Goal: Task Accomplishment & Management: Use online tool/utility

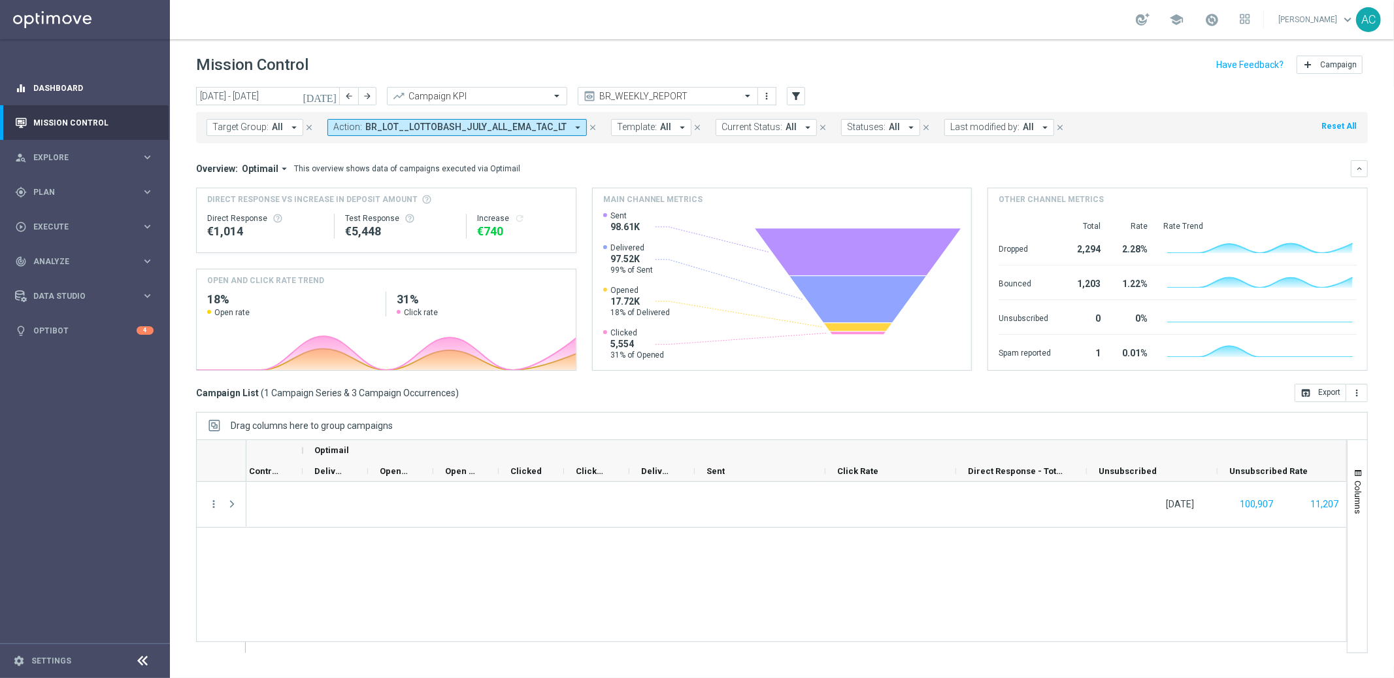
scroll to position [0, 1048]
drag, startPoint x: 49, startPoint y: 114, endPoint x: 268, endPoint y: 114, distance: 218.9
click at [49, 114] on link "Mission Control" at bounding box center [93, 122] width 120 height 35
click at [573, 128] on icon "arrow_drop_down" at bounding box center [578, 128] width 12 height 12
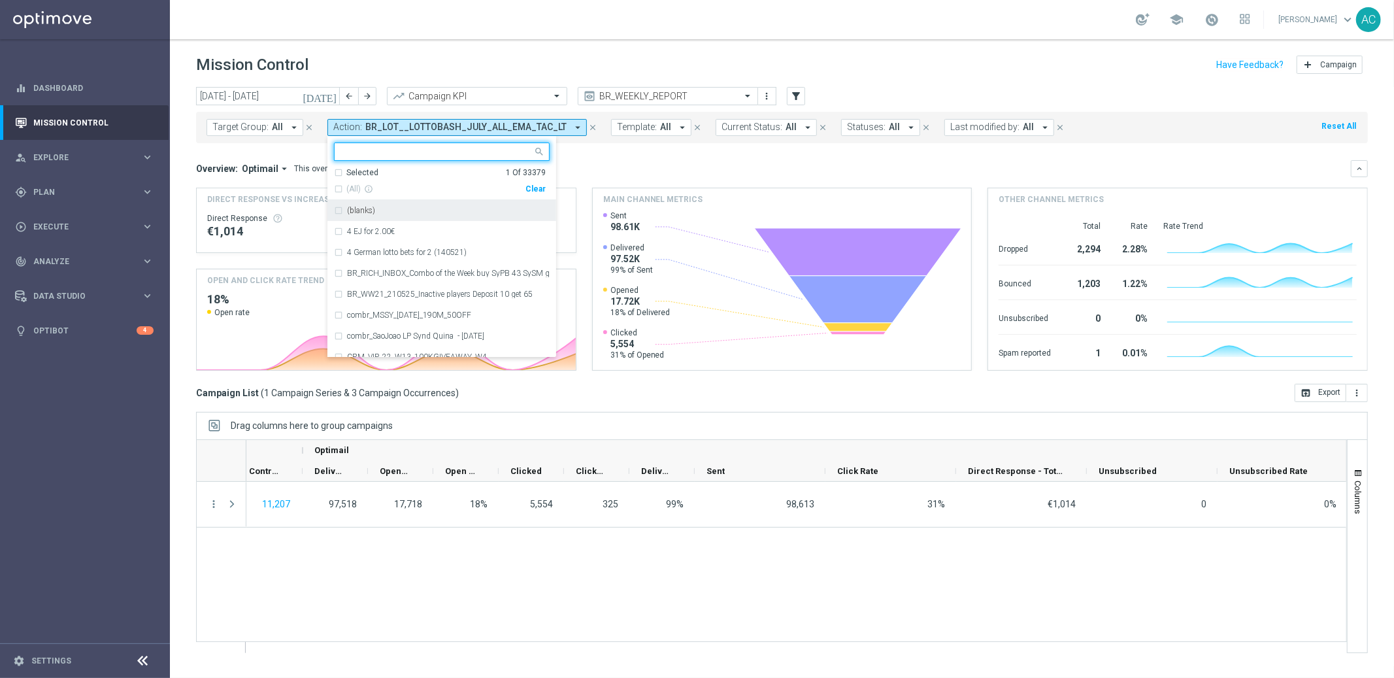
click at [0, 0] on div "Clear" at bounding box center [0, 0] width 0 height 0
click at [665, 145] on mini-dashboard "Overview: Optimail arrow_drop_down This overview shows data of campaigns execut…" at bounding box center [782, 263] width 1172 height 240
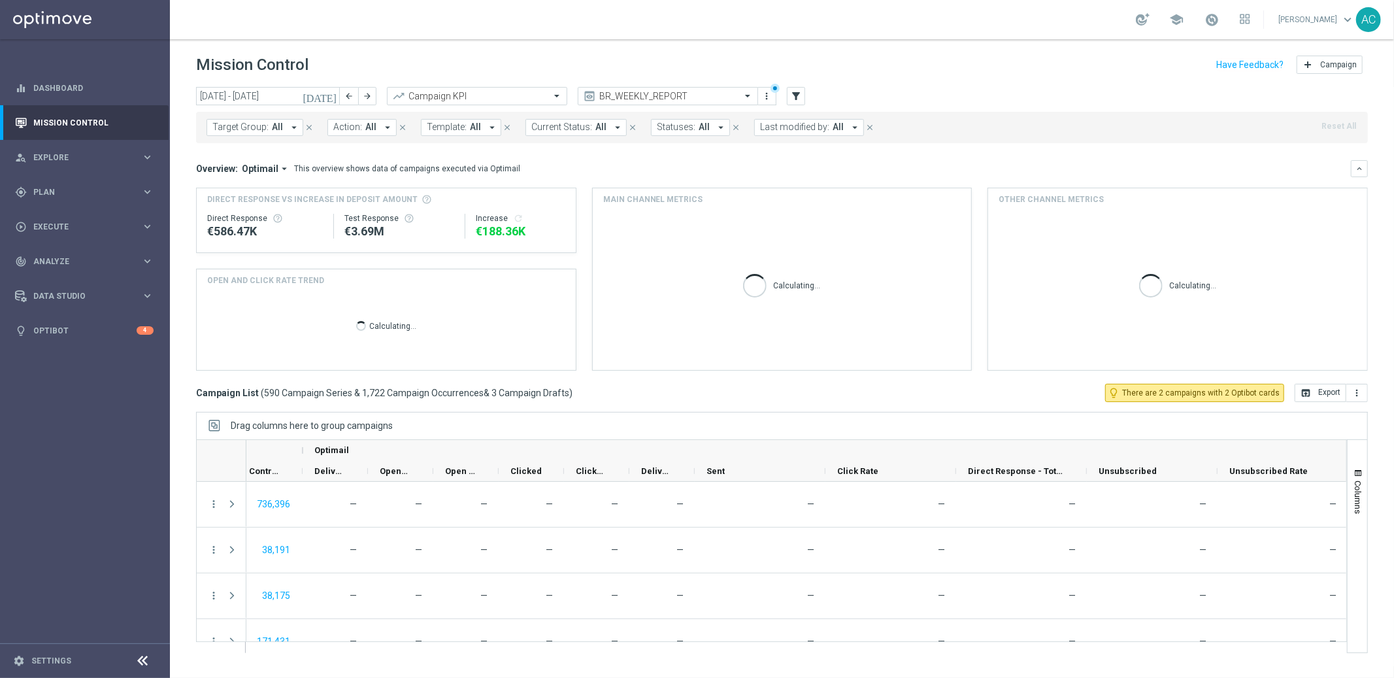
click at [338, 128] on span "Action:" at bounding box center [347, 127] width 29 height 11
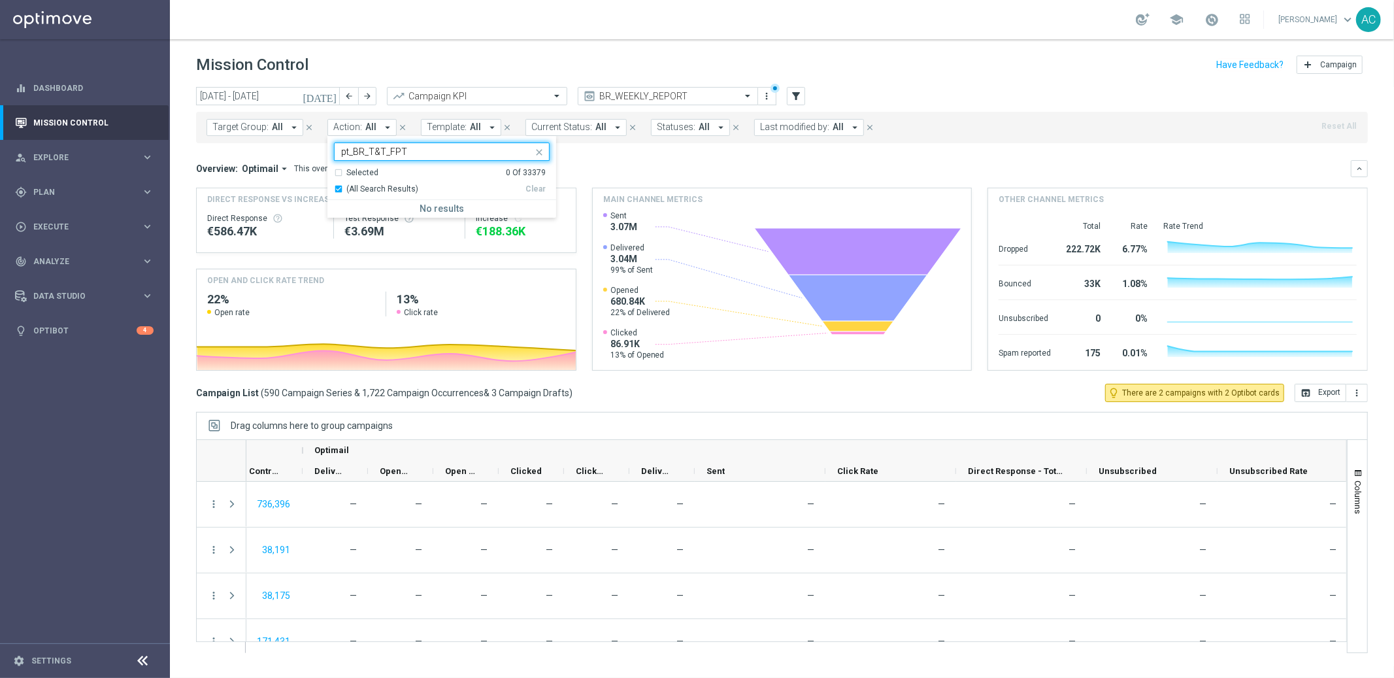
type input "pt_BR_T&T_FPT"
click at [540, 152] on icon "close" at bounding box center [539, 152] width 10 height 10
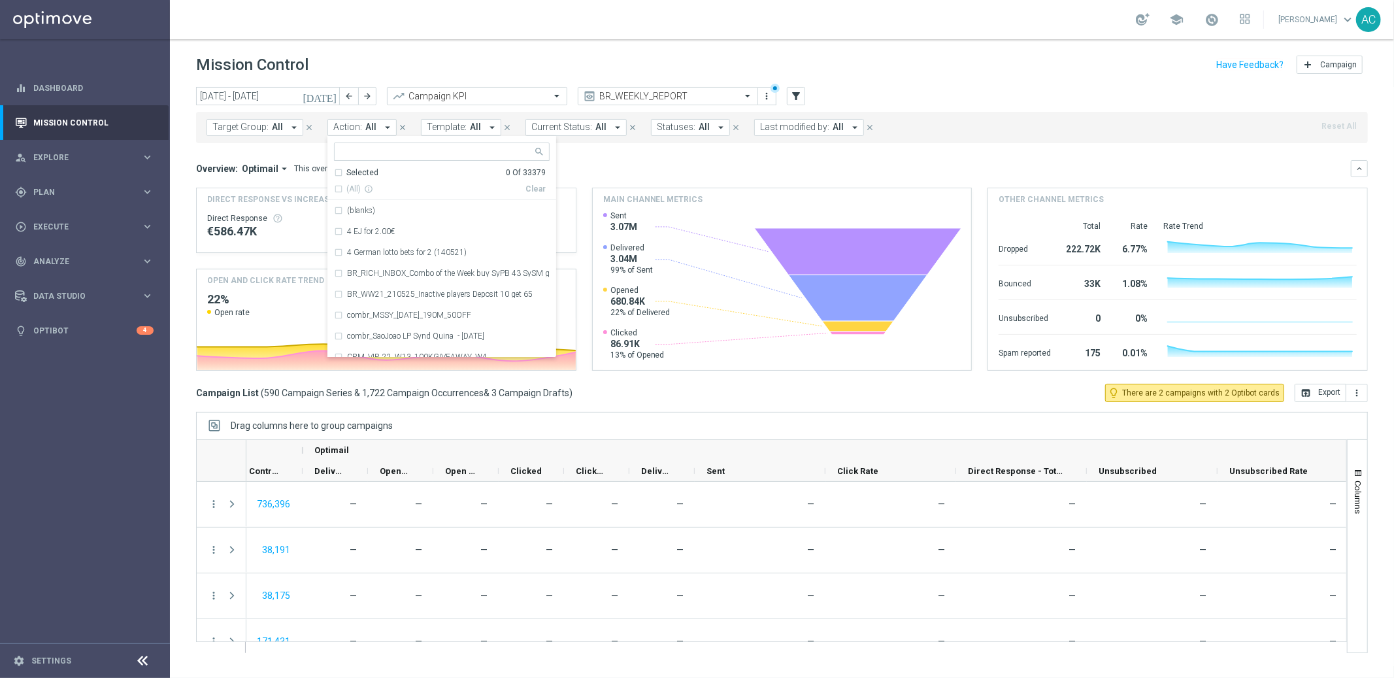
click at [453, 125] on span "Template:" at bounding box center [447, 127] width 40 height 11
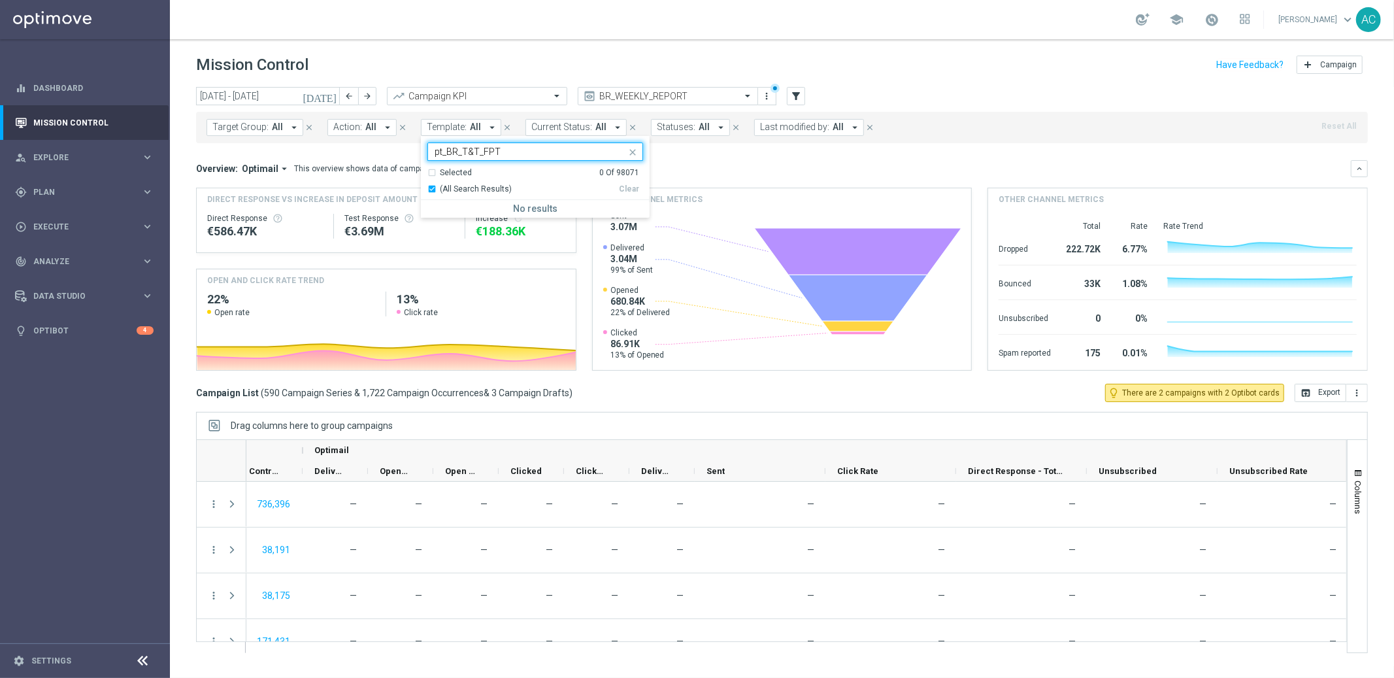
type input "pt_BR_T&T_FPT"
click at [777, 173] on div "Overview: Optimail arrow_drop_down This overview shows data of campaigns execut…" at bounding box center [773, 169] width 1155 height 12
click at [226, 131] on span "Target Group:" at bounding box center [240, 127] width 56 height 11
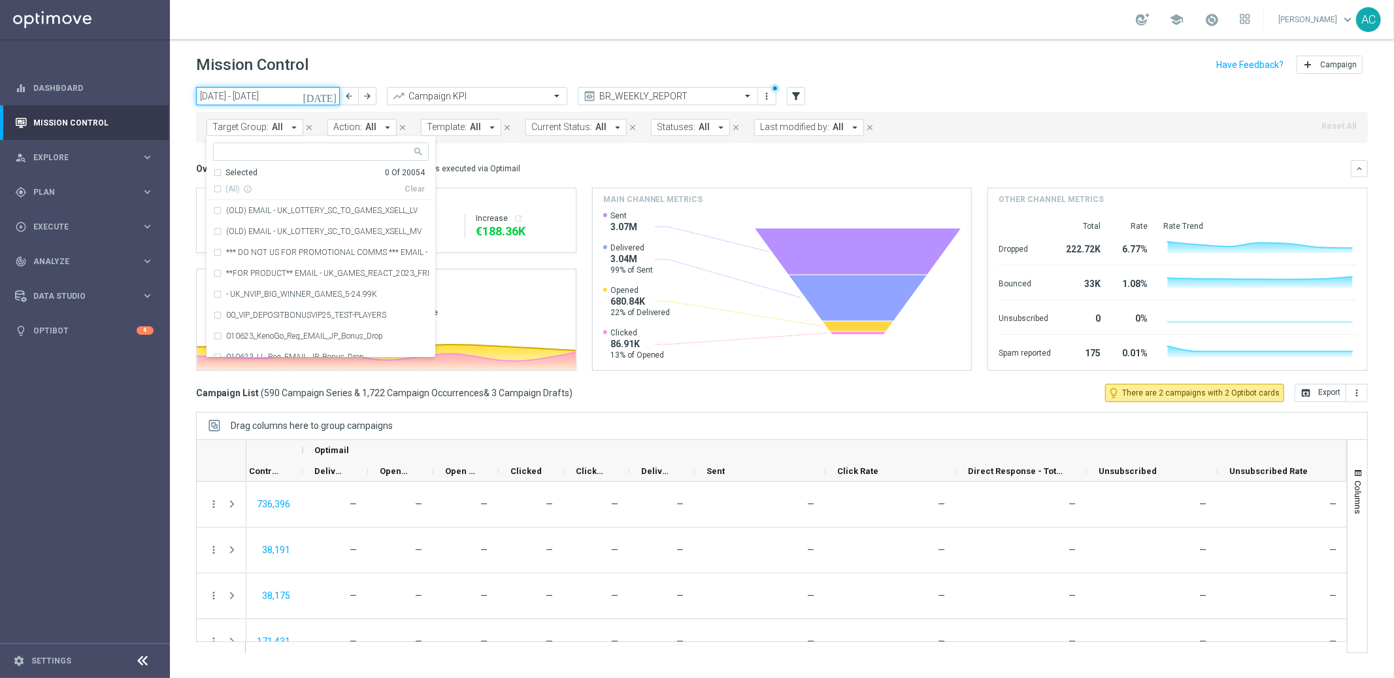
click at [238, 101] on input "11 Aug 2025 - 17 Aug 2025" at bounding box center [268, 96] width 144 height 18
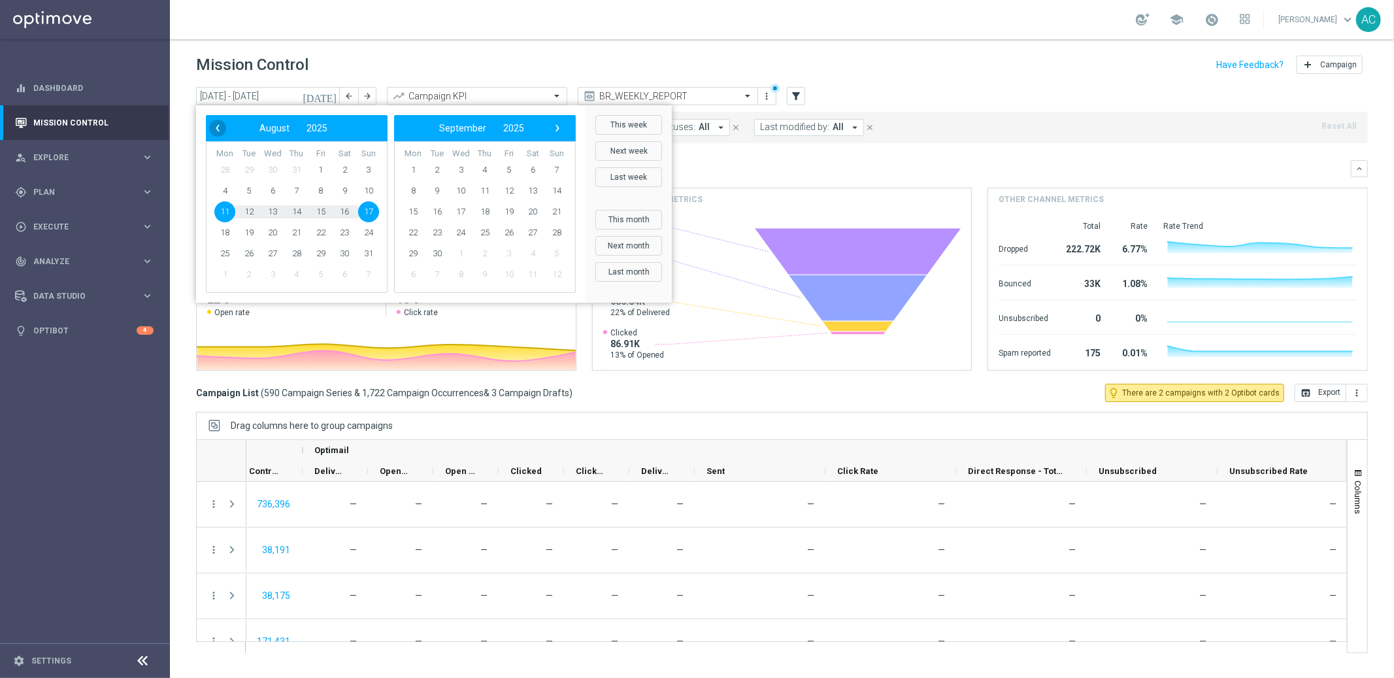
click at [211, 128] on span "‹" at bounding box center [217, 128] width 17 height 17
click at [250, 167] on span "1" at bounding box center [248, 169] width 21 height 21
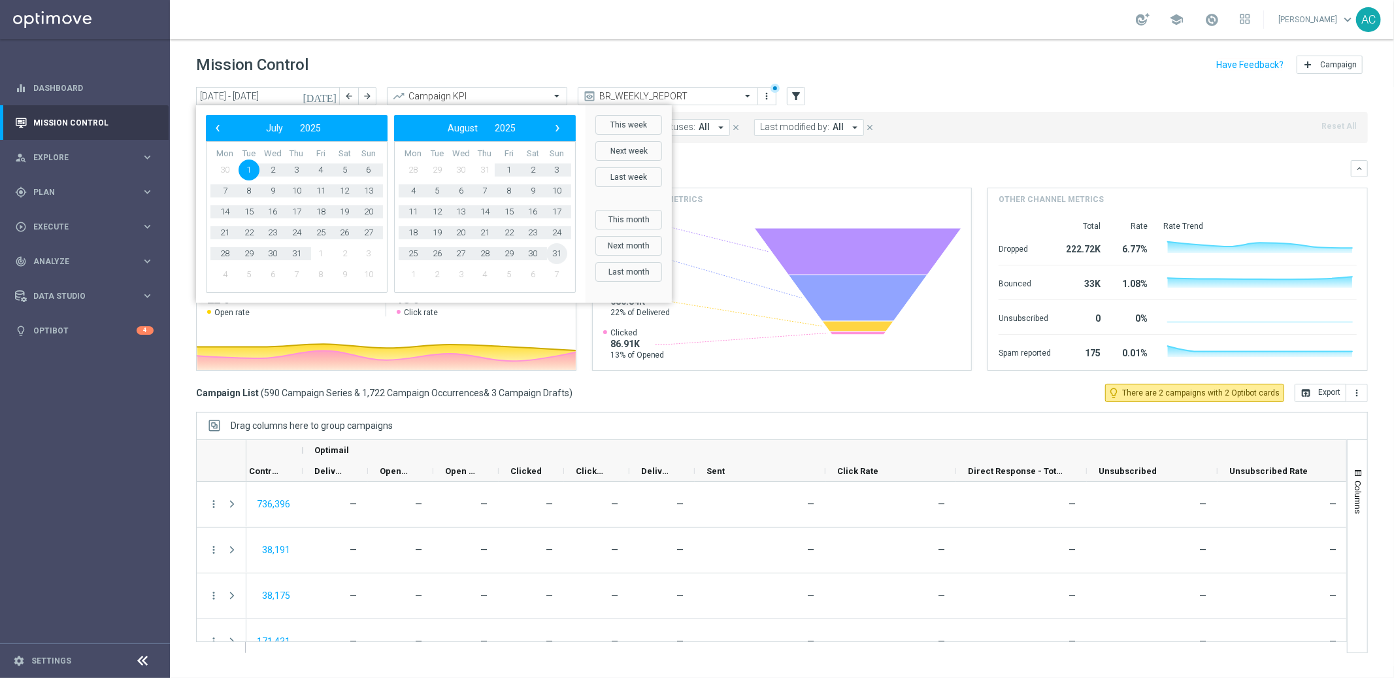
click at [550, 254] on span "31" at bounding box center [556, 253] width 21 height 21
type input "01 Jul 2025 - 31 Aug 2025"
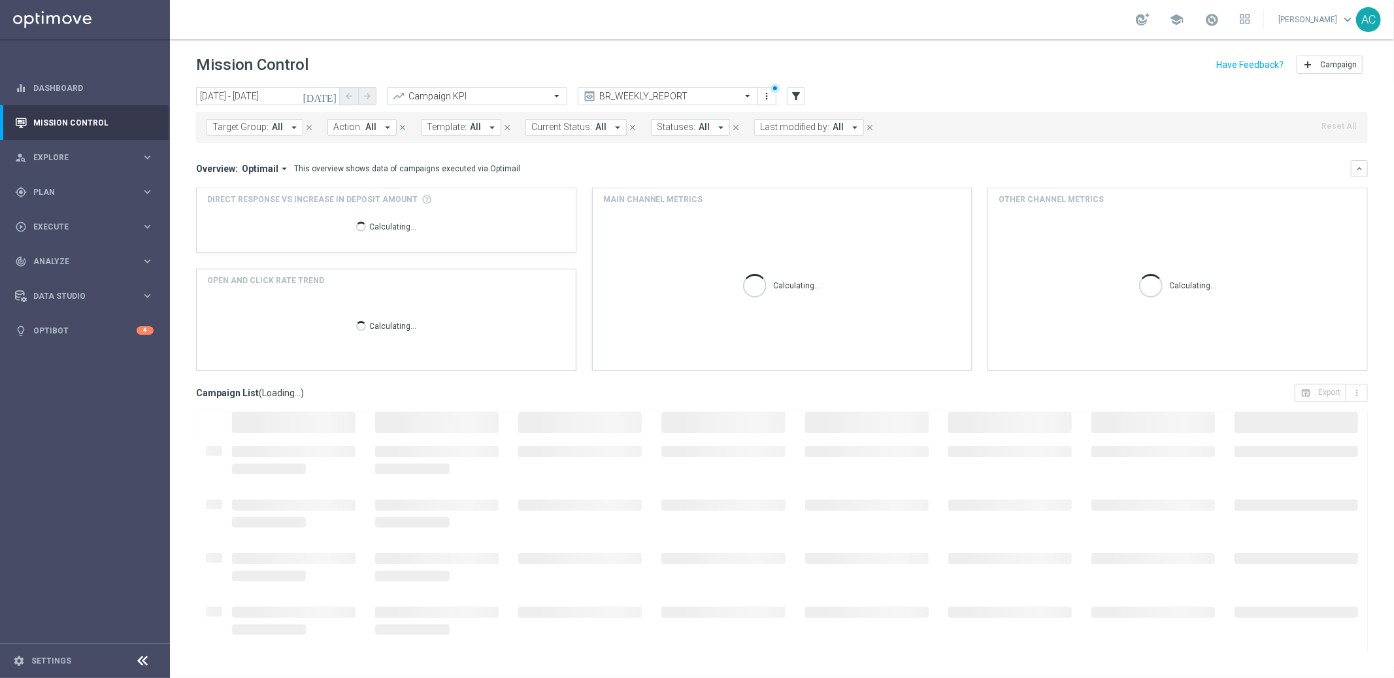
click at [353, 136] on div "Target Group: All arrow_drop_down close Action: All arrow_drop_down close Templ…" at bounding box center [782, 127] width 1172 height 31
click at [365, 124] on span "All" at bounding box center [370, 127] width 11 height 11
type input "pt_BR_T&T_FPT"
click at [695, 167] on div "Overview: Optimail arrow_drop_down This overview shows data of campaigns execut…" at bounding box center [773, 169] width 1155 height 12
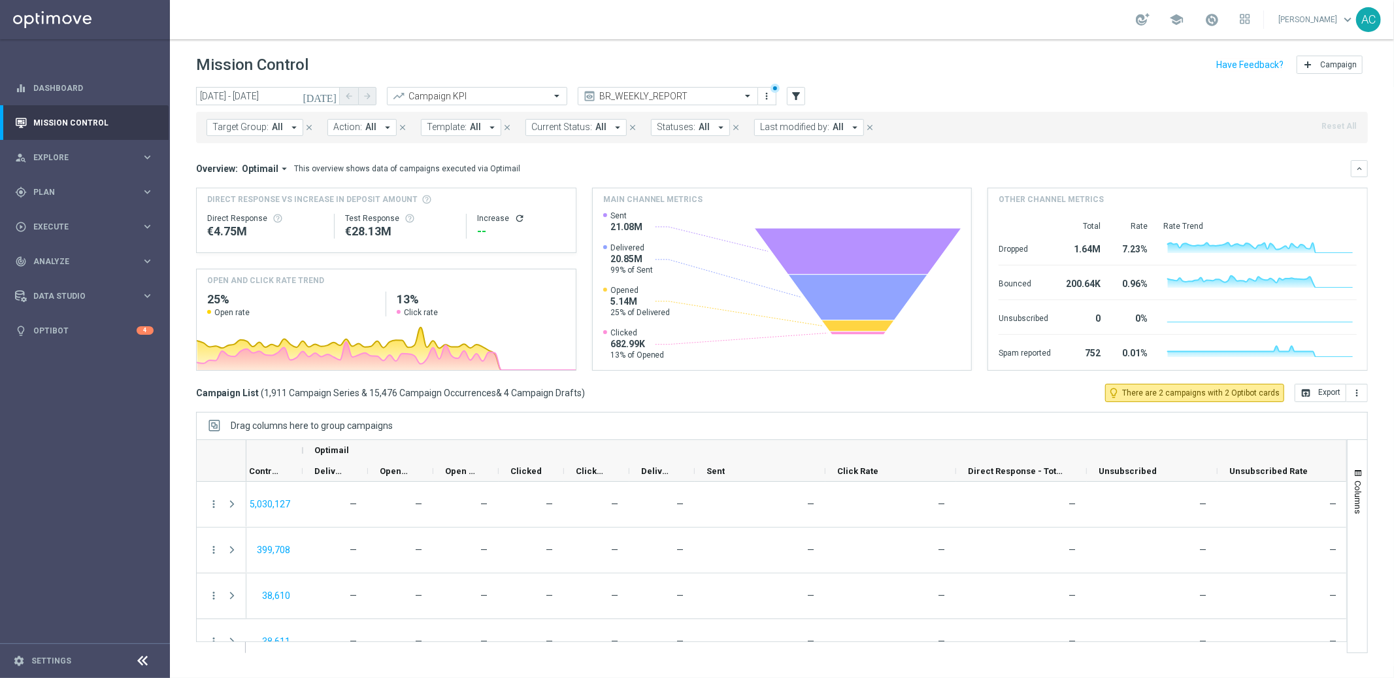
click at [355, 130] on span "Action:" at bounding box center [347, 127] width 29 height 11
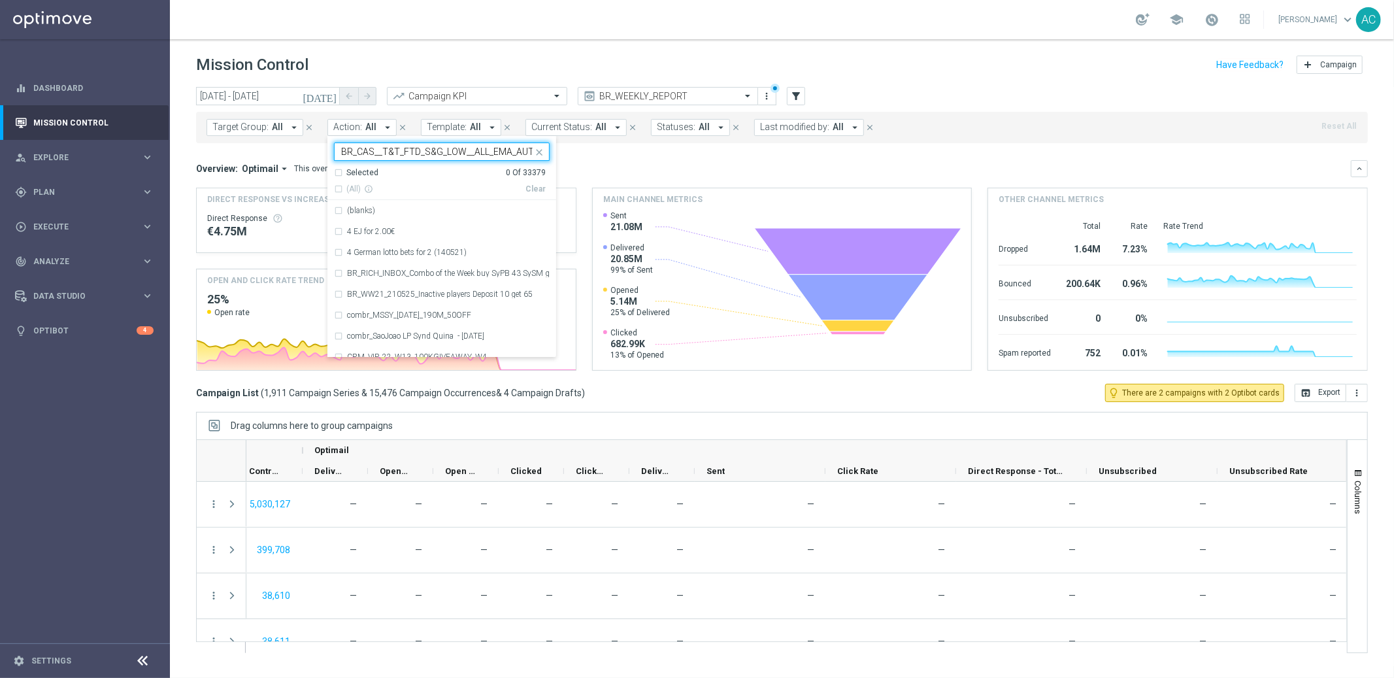
scroll to position [0, 15]
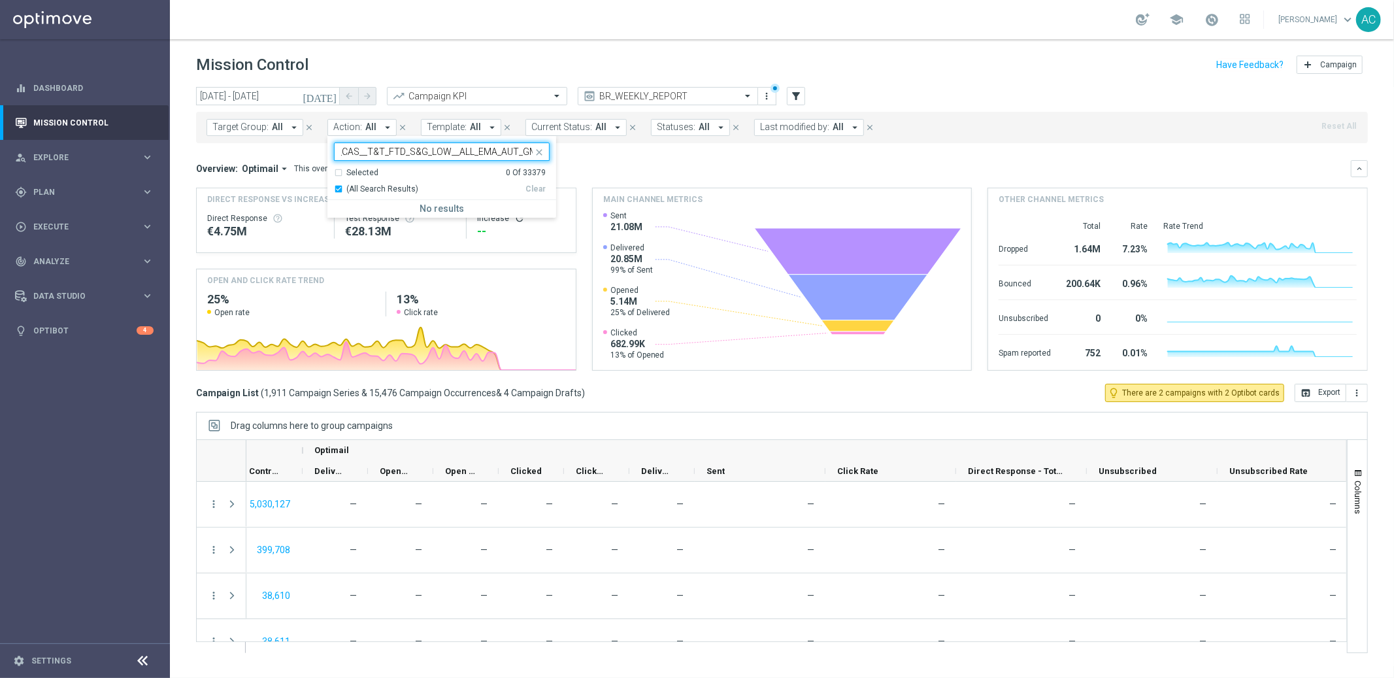
type input "BR_CAS__T&T_FTD_S&G_LOW__ALL_EMA_AUT_GM"
drag, startPoint x: 536, startPoint y: 149, endPoint x: 548, endPoint y: 151, distance: 11.3
click at [536, 149] on icon "close" at bounding box center [539, 152] width 10 height 10
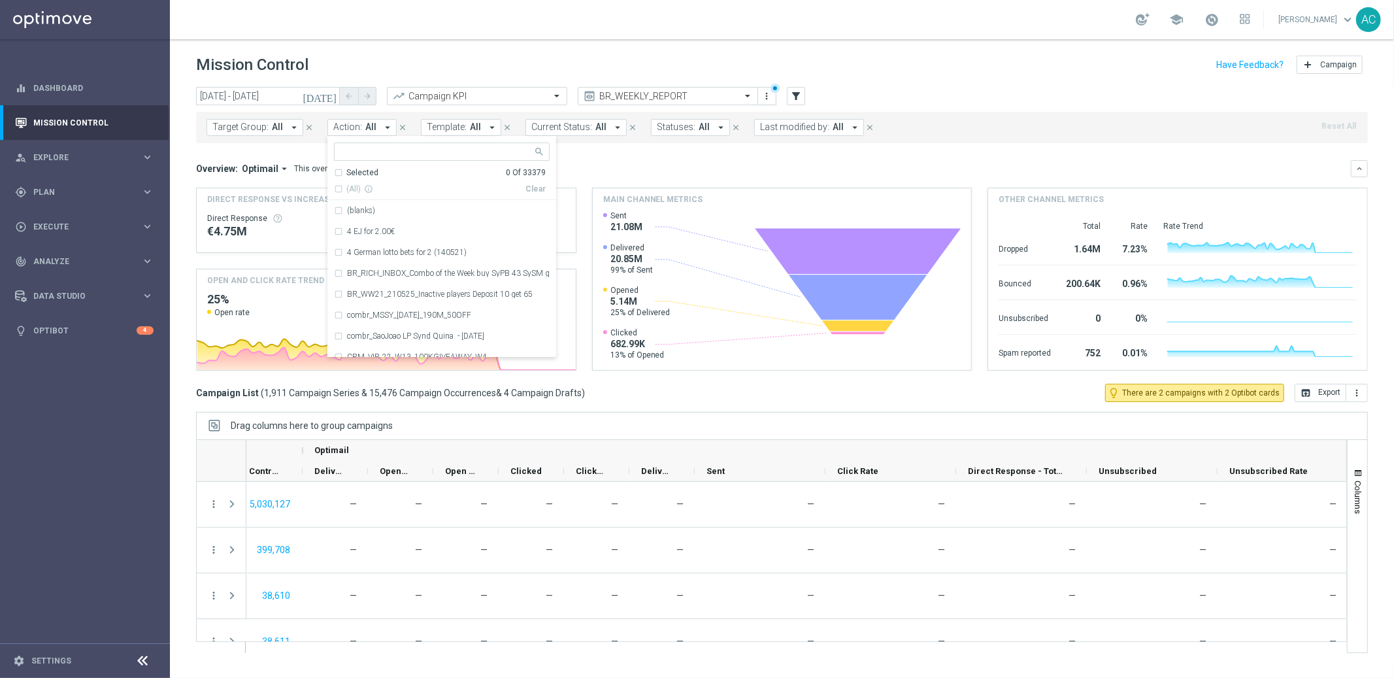
drag, startPoint x: 623, startPoint y: 155, endPoint x: 384, endPoint y: 140, distance: 240.2
click at [621, 155] on mini-dashboard "Overview: Optimail arrow_drop_down This overview shows data of campaigns execut…" at bounding box center [782, 263] width 1172 height 240
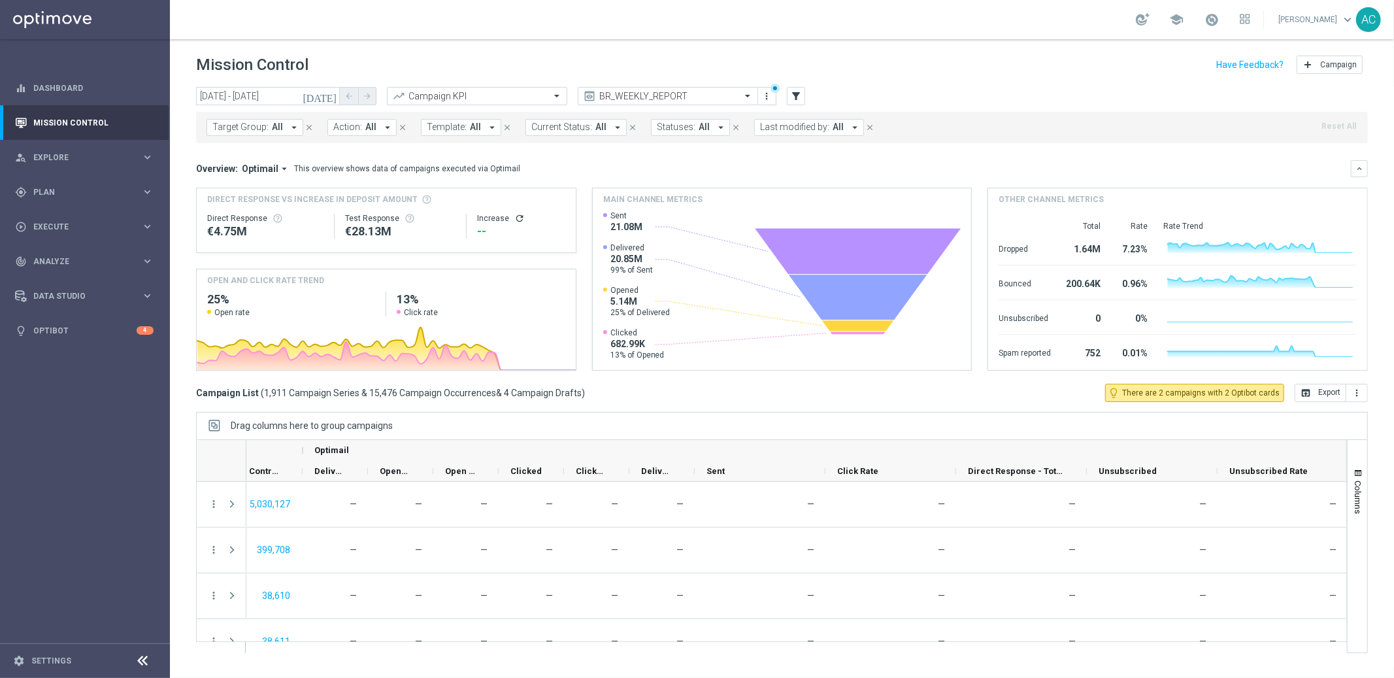
click at [382, 127] on icon "arrow_drop_down" at bounding box center [388, 128] width 12 height 12
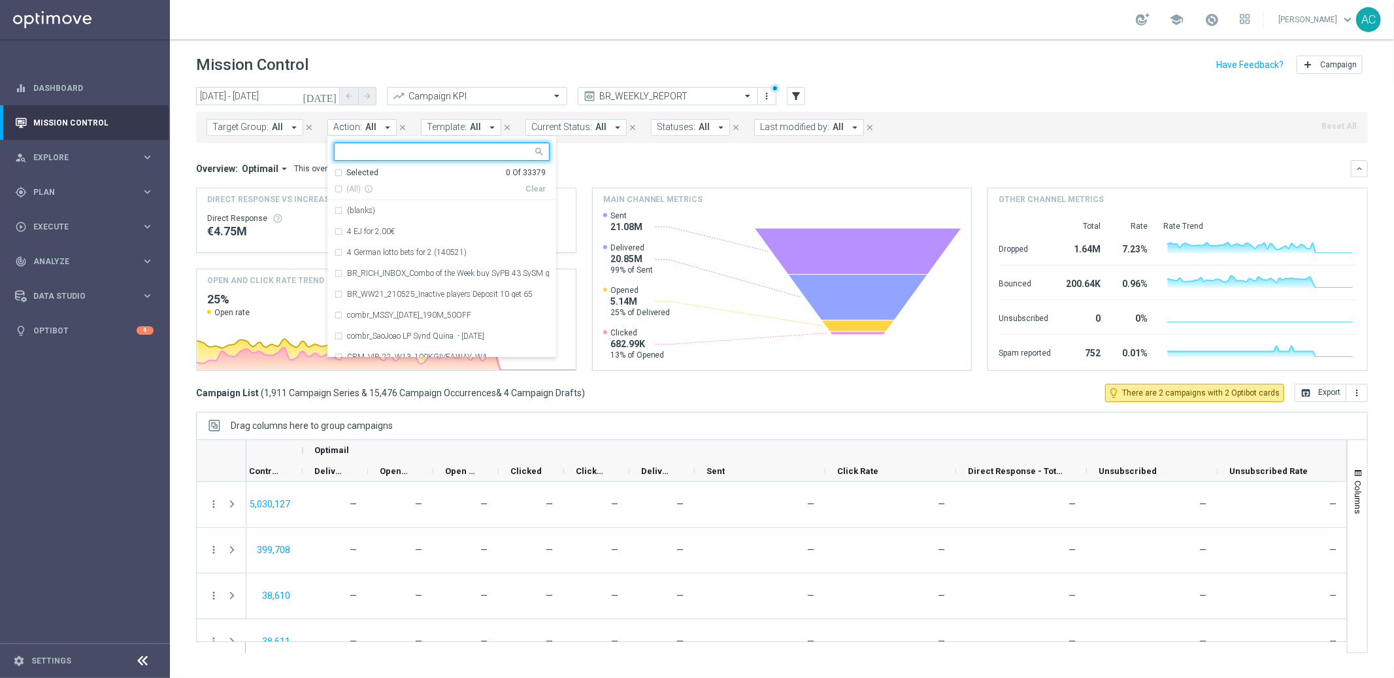
type input "BR_CAS__T&T_FTD_S&G_MED__ALL_EMA_AUT_GM"
click at [354, 130] on span "Action:" at bounding box center [347, 127] width 29 height 11
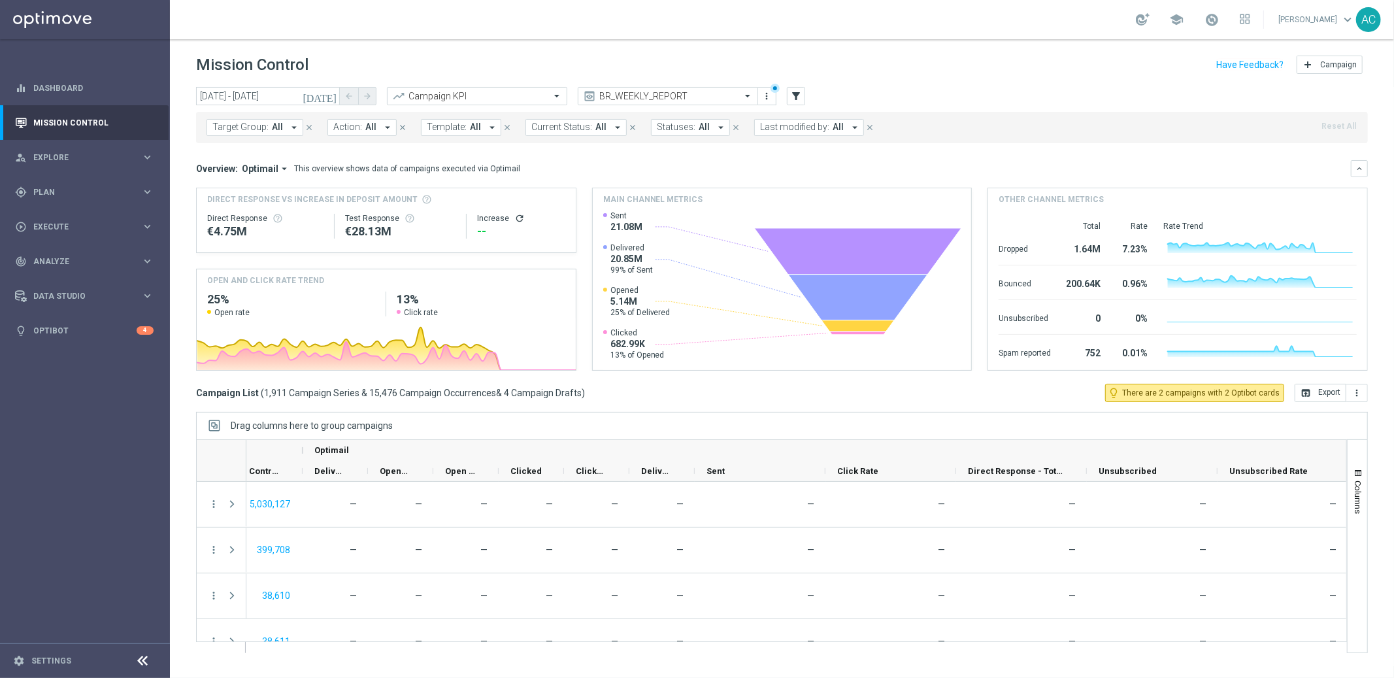
click at [354, 130] on span "Action:" at bounding box center [347, 127] width 29 height 11
click at [334, 190] on div "(All Search Results)" at bounding box center [429, 189] width 191 height 11
click at [410, 149] on input "pt_BR_T&T_FTD" at bounding box center [436, 151] width 191 height 11
drag, startPoint x: 361, startPoint y: 153, endPoint x: 327, endPoint y: 150, distance: 34.1
click at [327, 150] on ng-select "pt_BR_T&T_FTD Selected 0 Of 33379 (All Search Results) Clear No results" at bounding box center [441, 179] width 229 height 75
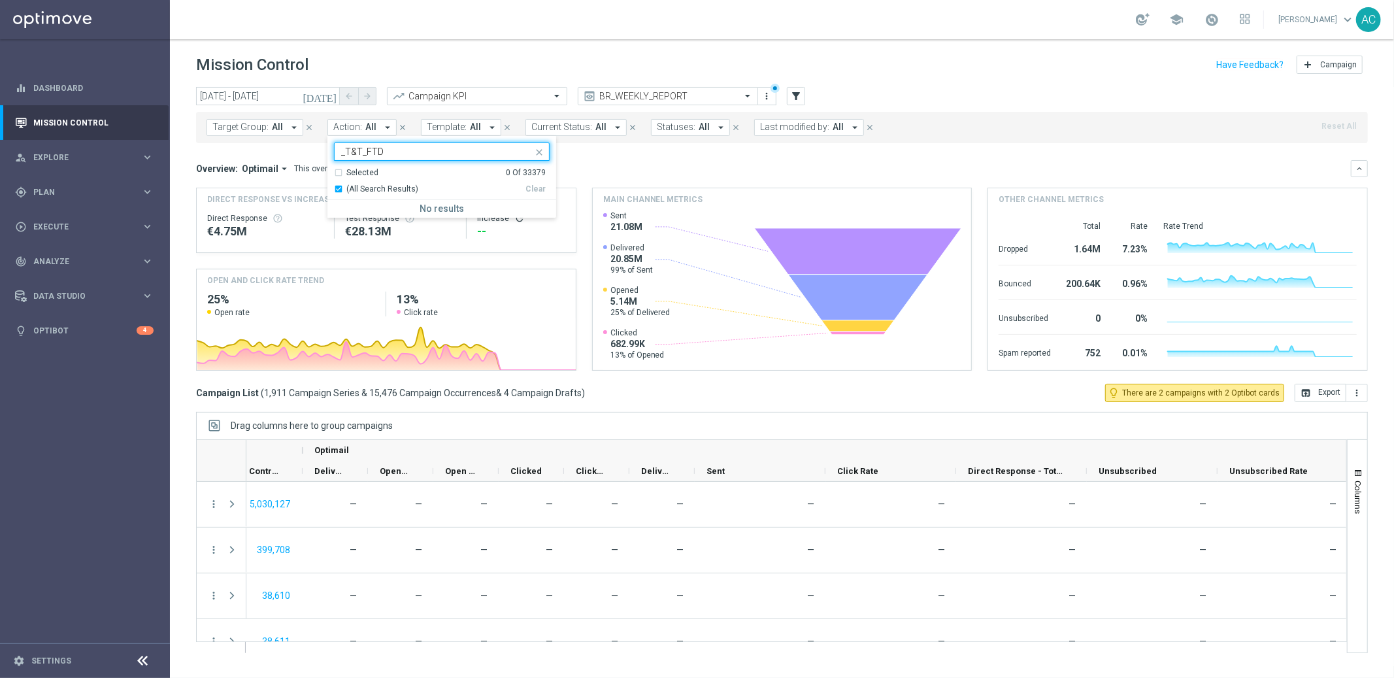
drag, startPoint x: 345, startPoint y: 153, endPoint x: 333, endPoint y: 153, distance: 11.8
click at [335, 153] on div "_T&T_FTD" at bounding box center [434, 151] width 198 height 16
click at [403, 153] on input "T&T_FTD" at bounding box center [436, 151] width 191 height 11
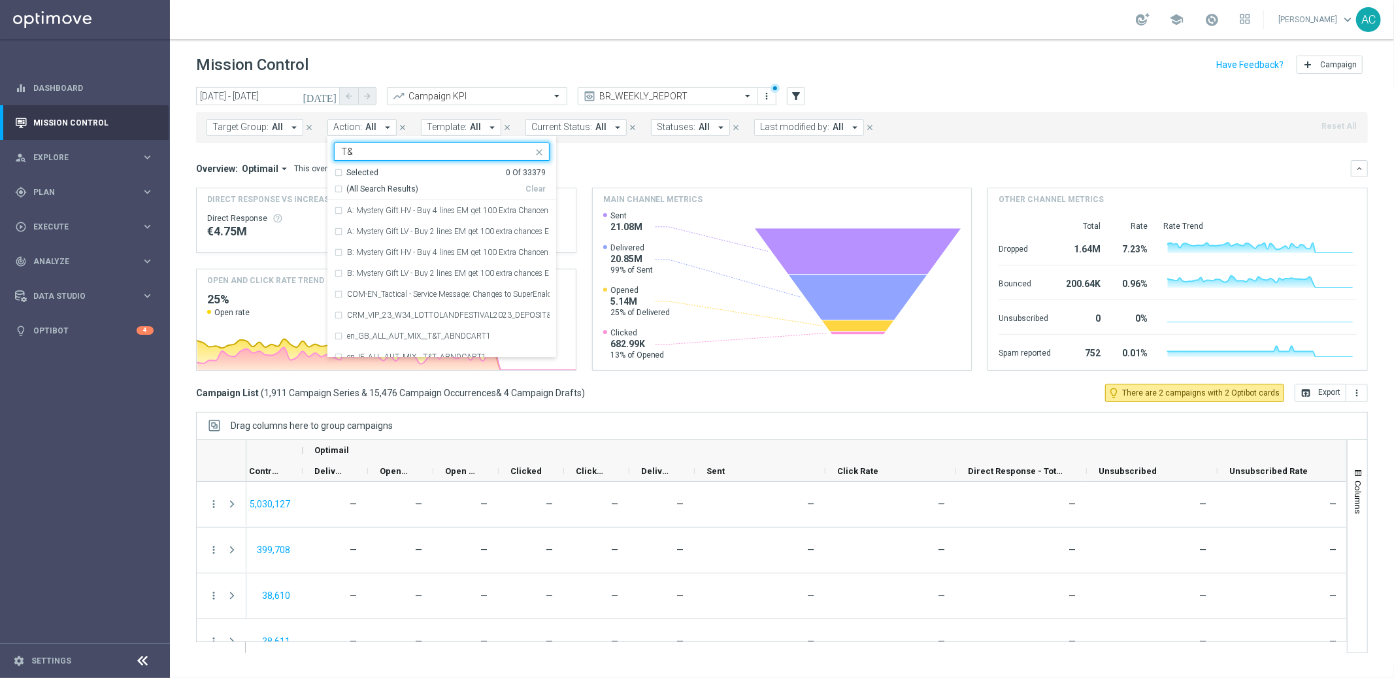
type input "T"
drag, startPoint x: 395, startPoint y: 145, endPoint x: 322, endPoint y: 149, distance: 73.3
click at [322, 149] on div "today 01 Jul 2025 - 31 Aug 2025 arrow_back arrow_forward Campaign KPI trending_…" at bounding box center [782, 376] width 1224 height 579
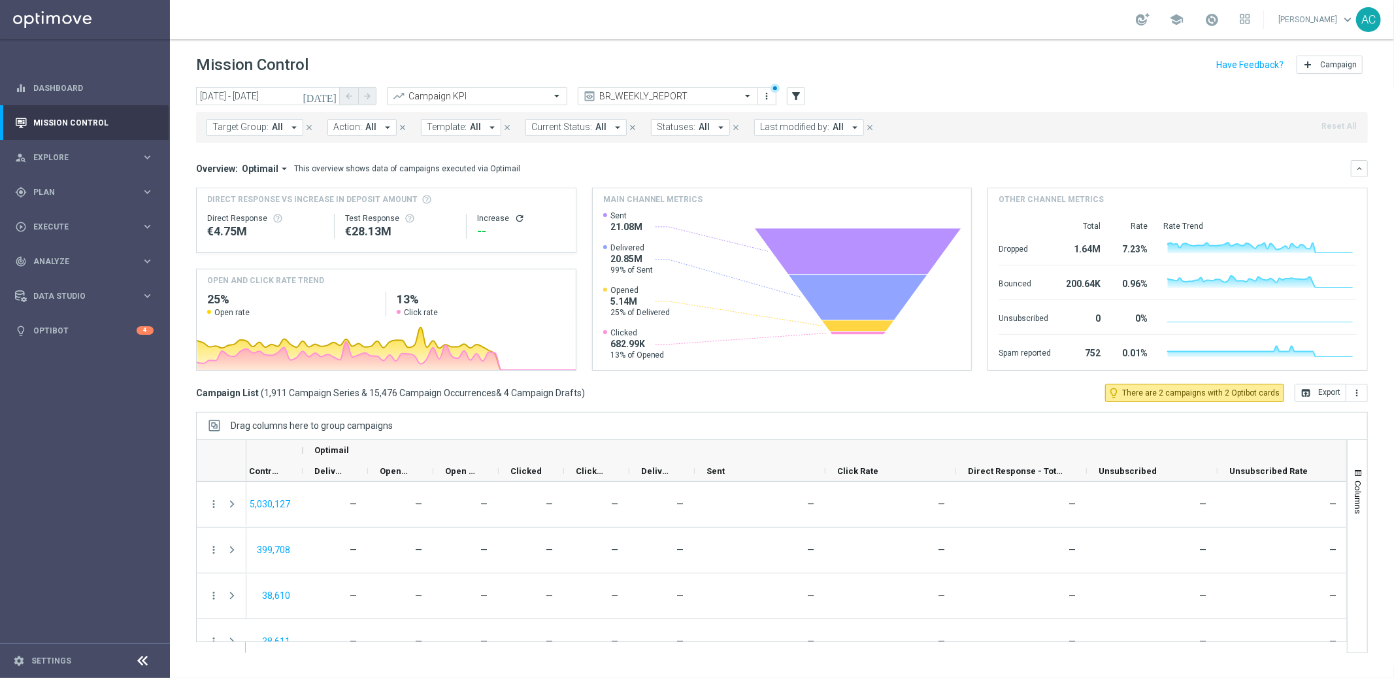
click at [366, 127] on span "All" at bounding box center [370, 127] width 11 height 11
drag, startPoint x: 370, startPoint y: 154, endPoint x: 431, endPoint y: 153, distance: 60.8
click at [431, 153] on input "pt_BR_T&T_FTD" at bounding box center [436, 151] width 191 height 11
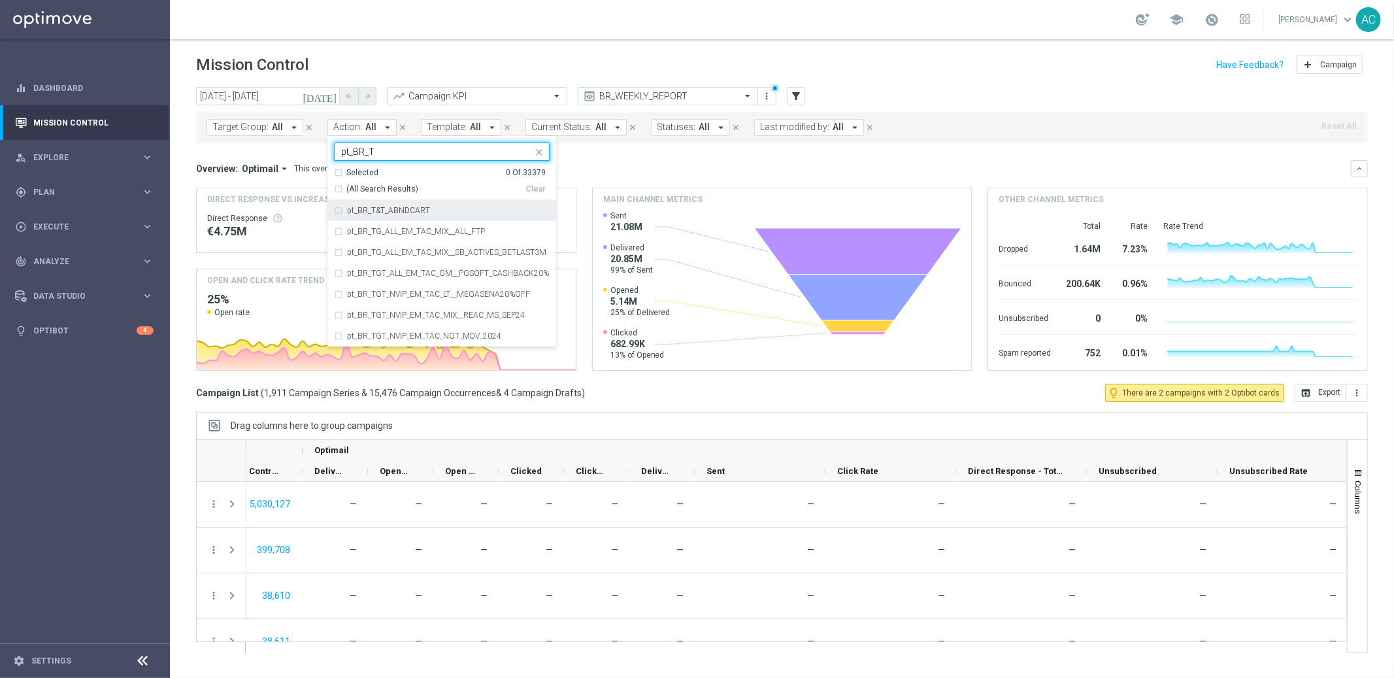
click at [335, 188] on div "(All Search Results)" at bounding box center [429, 189] width 191 height 11
type input "pt_BR_T"
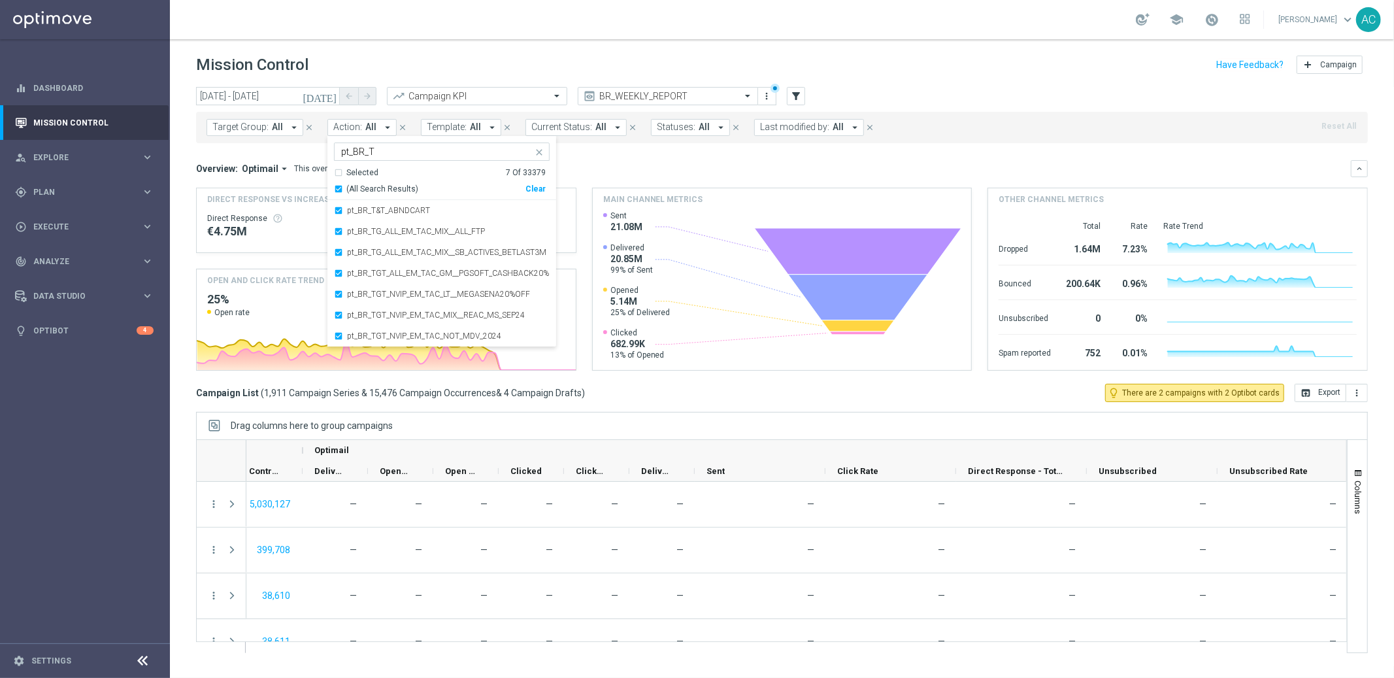
click at [749, 172] on div "Overview: Optimail arrow_drop_down This overview shows data of campaigns execut…" at bounding box center [773, 169] width 1155 height 12
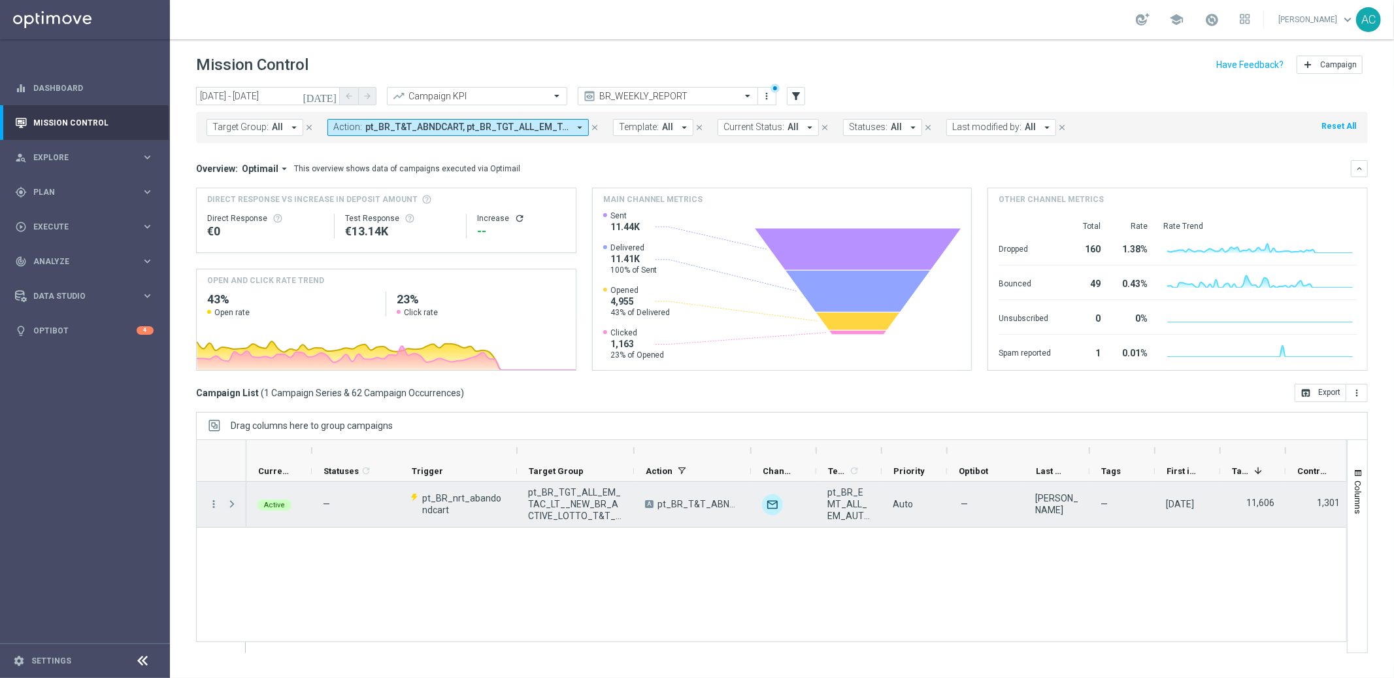
click at [233, 502] on span at bounding box center [232, 504] width 12 height 10
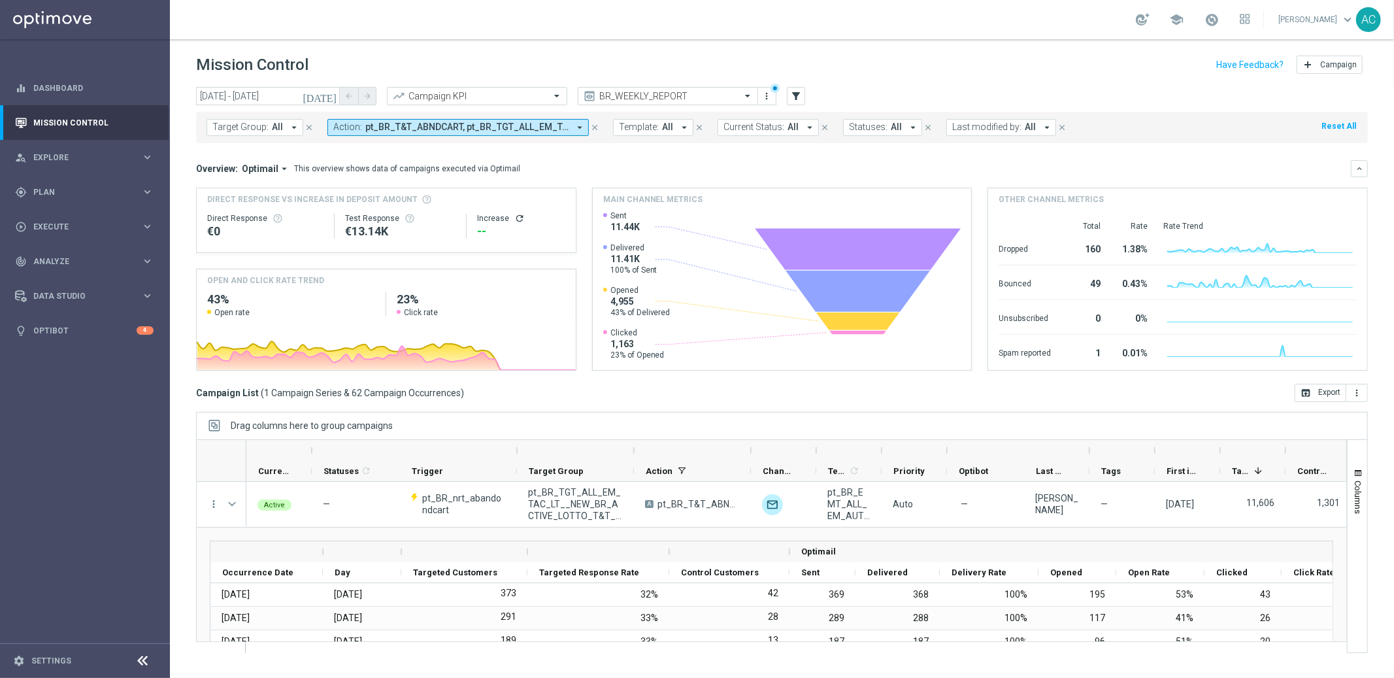
click at [489, 129] on span "pt_BR_T&T_ABNDCART, pt_BR_TGT_ALL_EM_TAC_GM__PGSOFT_CASHBACK20%, pt_BR_TGT_NVIP…" at bounding box center [466, 127] width 203 height 11
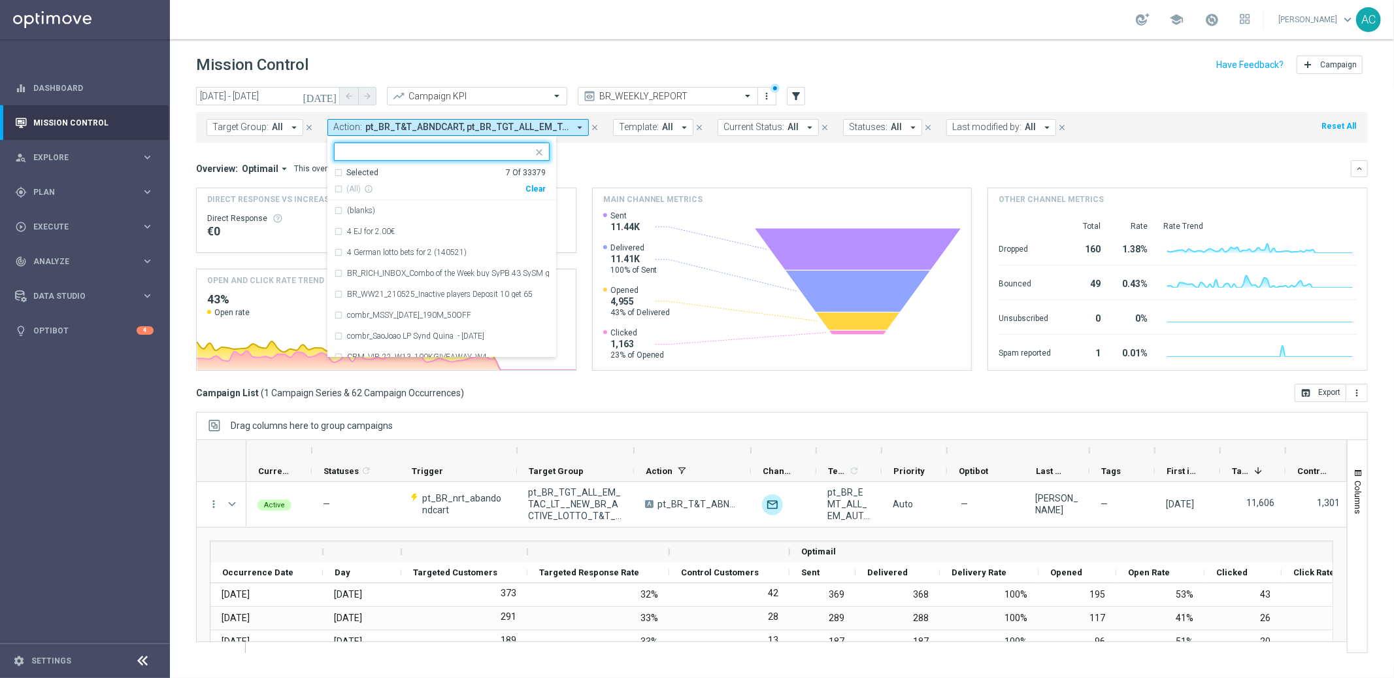
click at [659, 163] on div "Overview: Optimail arrow_drop_down This overview shows data of campaigns execut…" at bounding box center [773, 169] width 1155 height 12
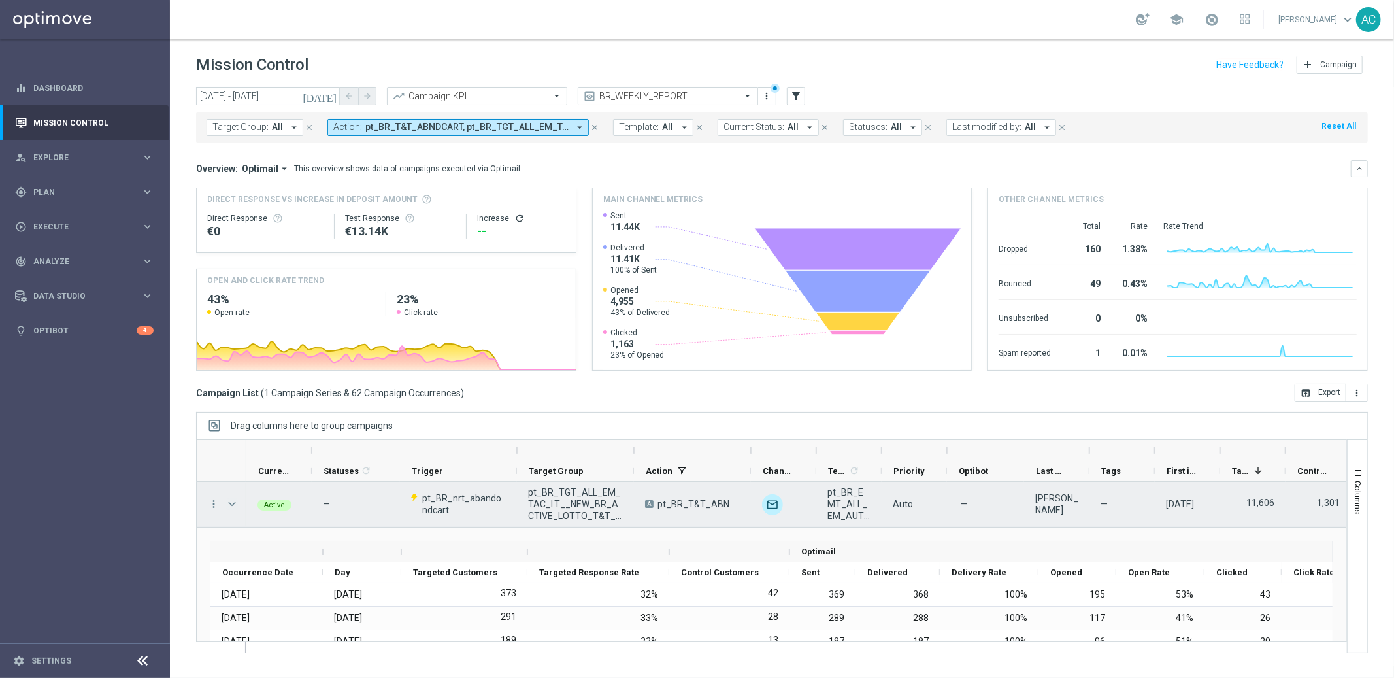
click at [226, 504] on span at bounding box center [232, 504] width 12 height 10
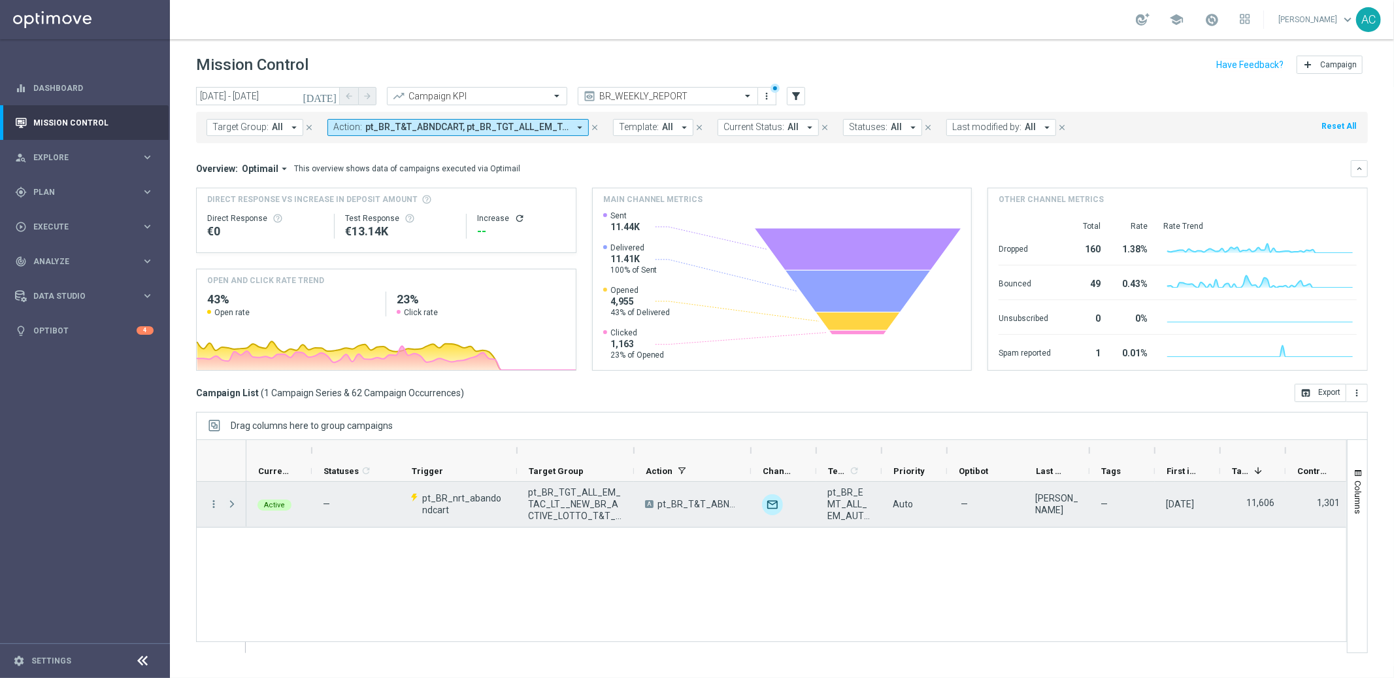
click at [227, 502] on span at bounding box center [232, 504] width 12 height 10
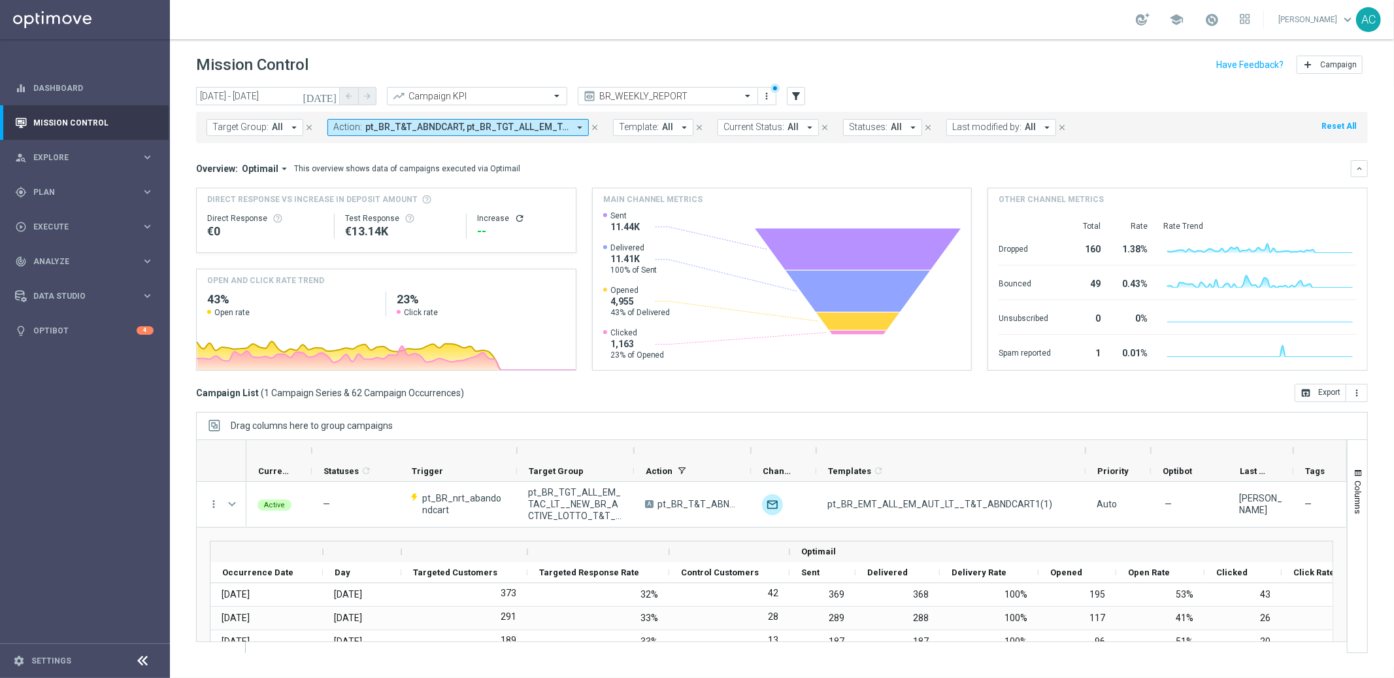
drag, startPoint x: 880, startPoint y: 451, endPoint x: 1060, endPoint y: 442, distance: 179.9
click at [1083, 439] on div "1 Tags" at bounding box center [771, 460] width 1151 height 42
drag, startPoint x: 748, startPoint y: 470, endPoint x: 841, endPoint y: 474, distance: 93.5
click at [842, 474] on div at bounding box center [844, 471] width 5 height 20
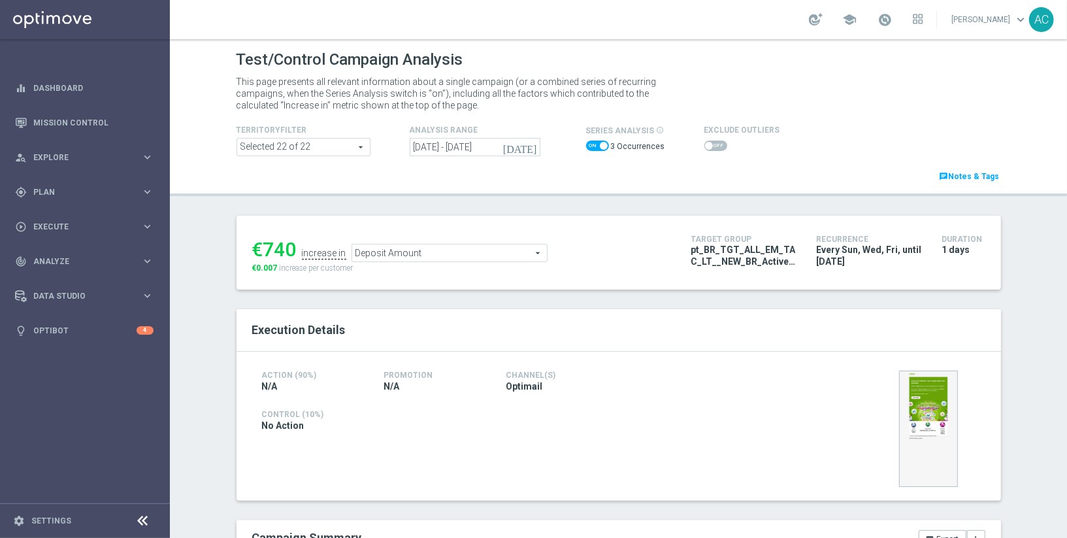
scroll to position [601, 0]
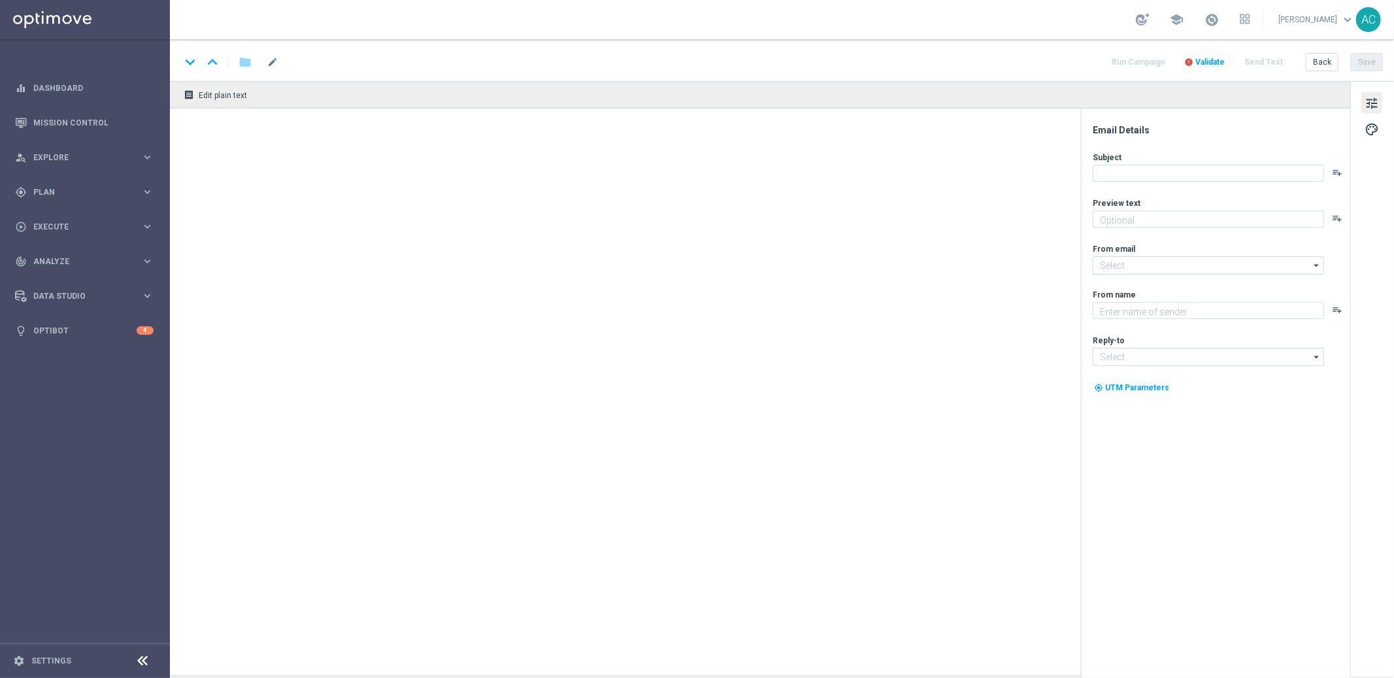
type textarea "1 clique, 3 chances de ganhar – Super Combo Brasil!"
type input "mail@crm.lottoland.com.br"
type textarea "Lottoland.com.br"
type input "contato@lottoland.com.br"
